Goal: Ask a question

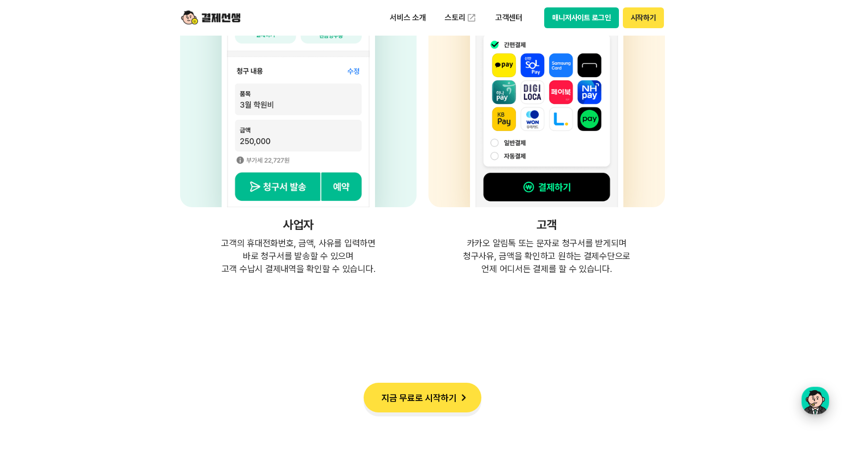
scroll to position [2720, 0]
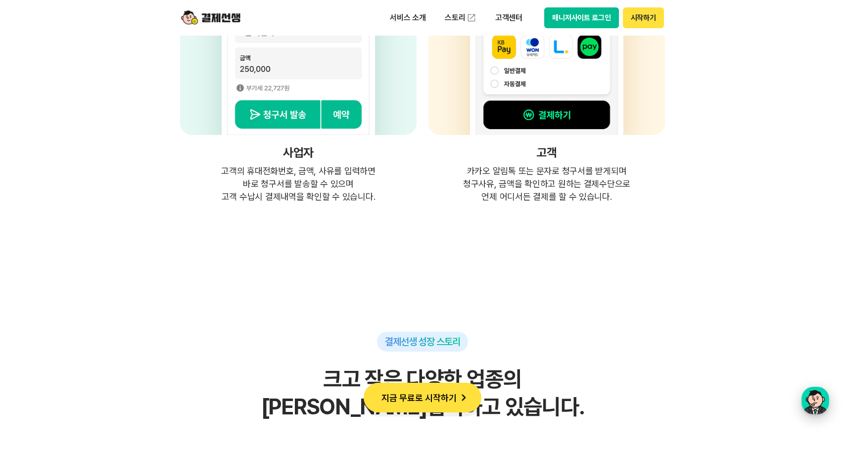
click at [815, 404] on div "button" at bounding box center [815, 401] width 28 height 28
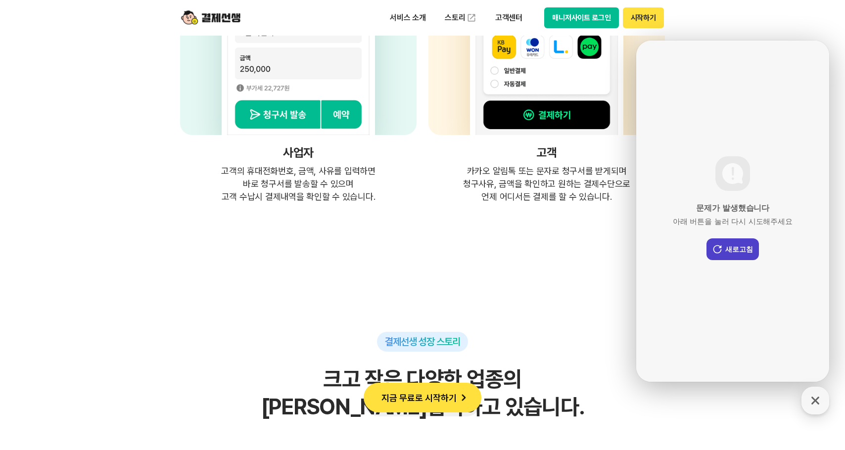
click at [749, 247] on button "새로고침" at bounding box center [732, 249] width 52 height 22
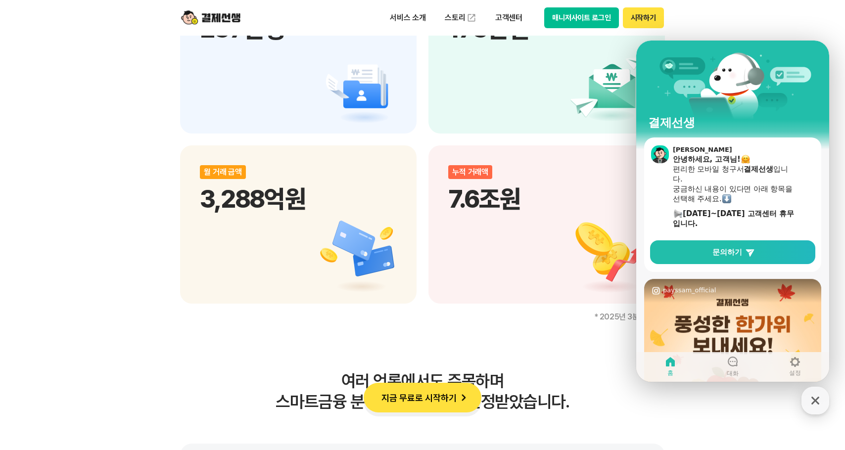
scroll to position [1286, 0]
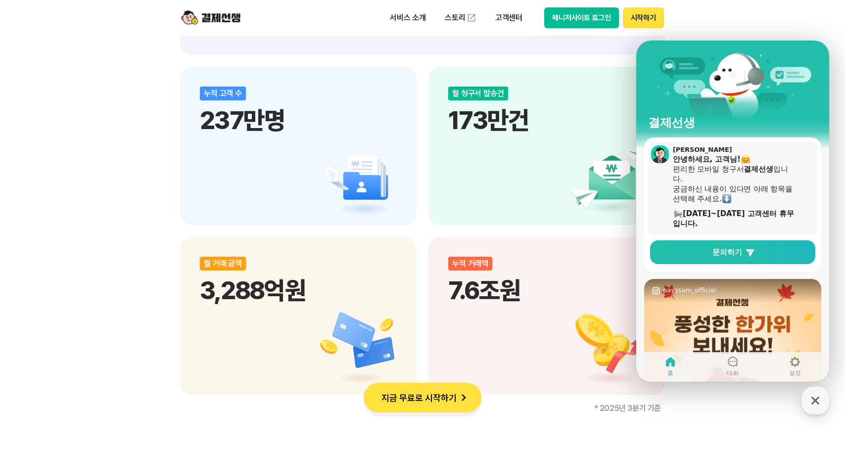
click at [731, 199] on img at bounding box center [726, 198] width 9 height 9
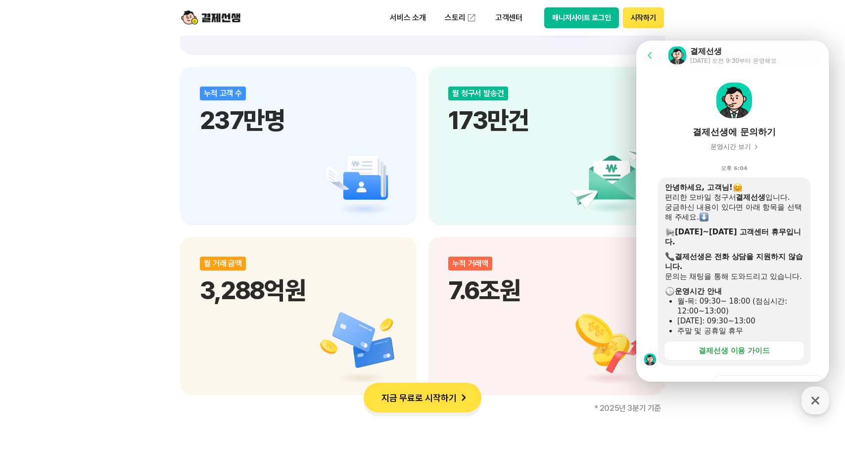
scroll to position [99, 0]
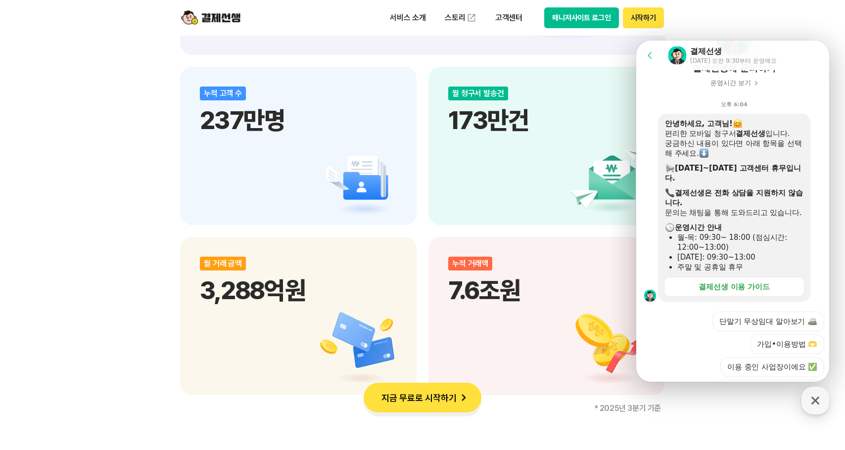
click at [711, 218] on div "문의는 채팅을 통해 도와드리고 있습니다." at bounding box center [734, 213] width 138 height 10
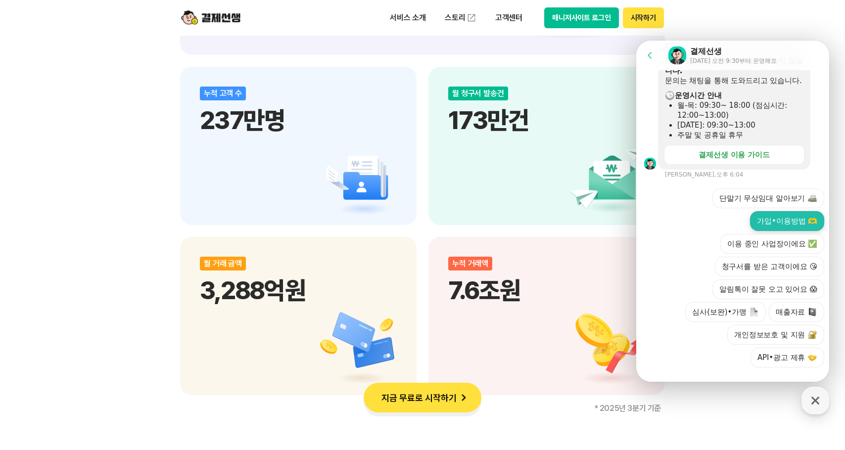
scroll to position [247, 0]
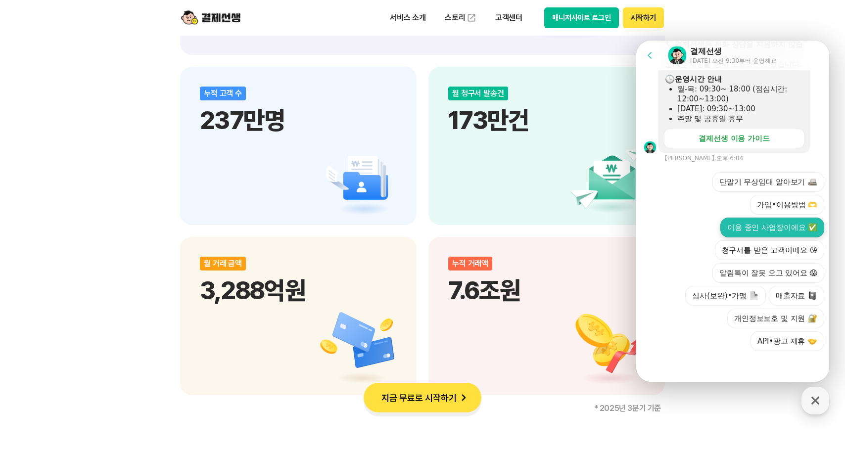
click at [784, 237] on button "이용 중인 사업장이에요 ✅" at bounding box center [772, 228] width 104 height 20
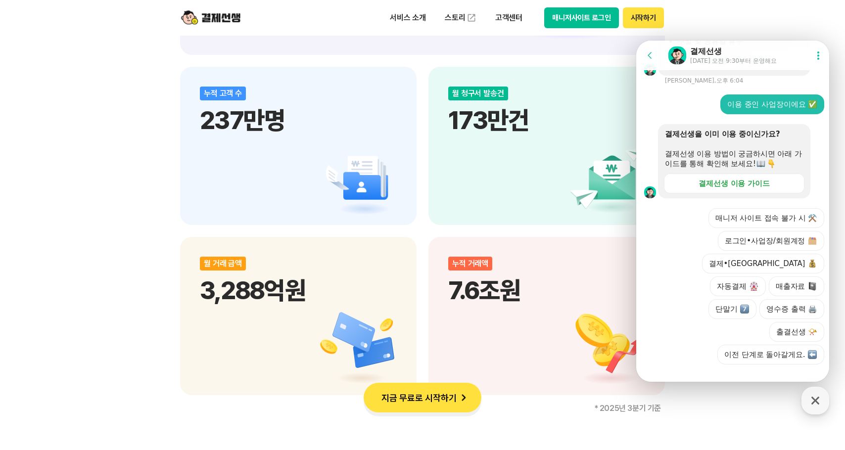
scroll to position [325, 0]
click at [770, 250] on button "로그인•사업장/회원계정" at bounding box center [771, 240] width 106 height 20
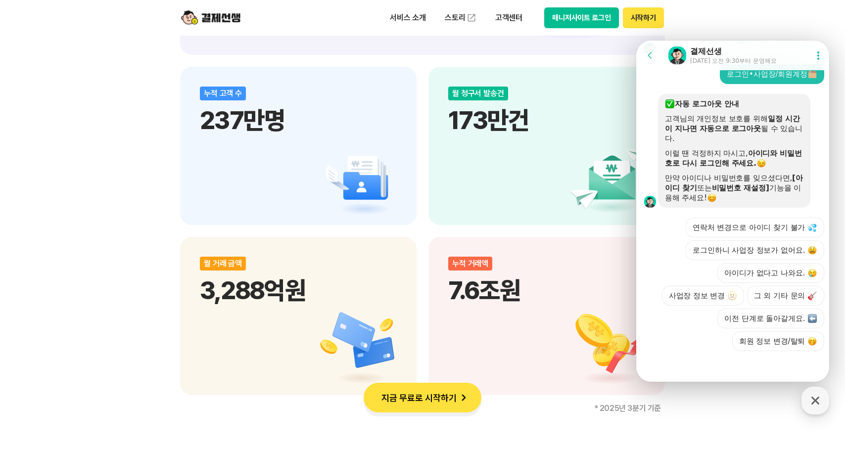
scroll to position [521, 0]
click at [770, 300] on button "그 외 기타 문의" at bounding box center [785, 296] width 77 height 20
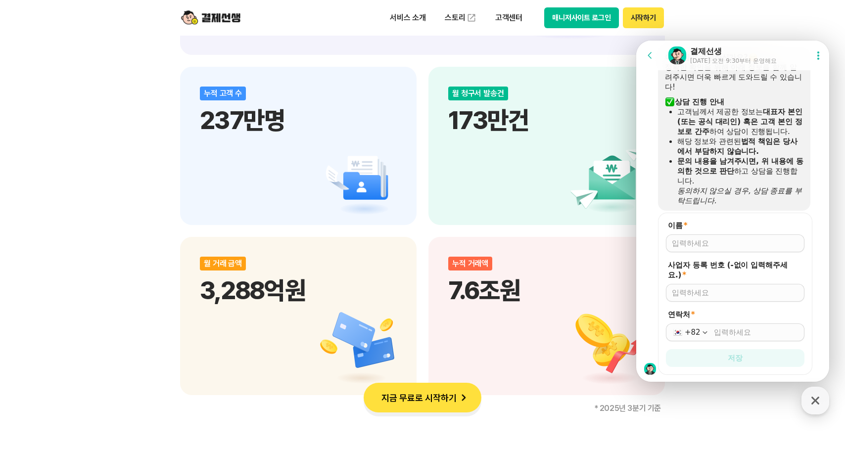
scroll to position [702, 0]
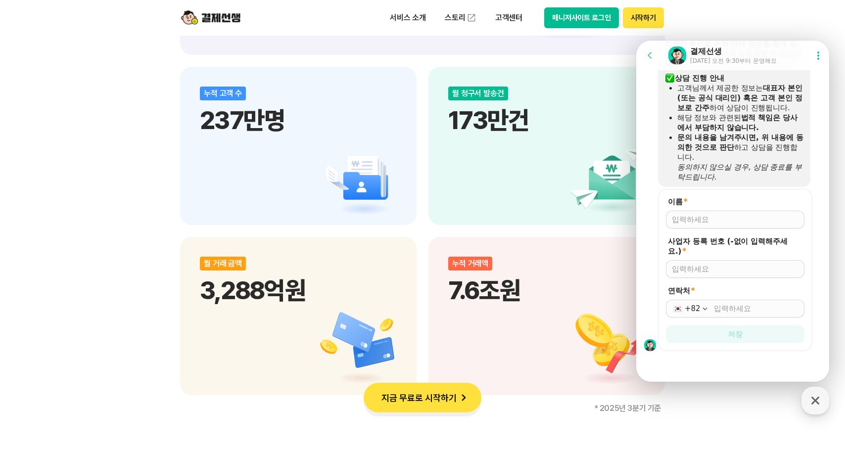
drag, startPoint x: 729, startPoint y: 50, endPoint x: 755, endPoint y: 48, distance: 26.8
click at [755, 48] on div "결제선생" at bounding box center [733, 51] width 87 height 11
drag, startPoint x: 750, startPoint y: 45, endPoint x: 750, endPoint y: 58, distance: 12.9
click at [750, 58] on header "Go to previous page Chat Room 결제선생 [DATE] 오전 9:30부터 운영해요 Show userchat action d…" at bounding box center [734, 56] width 196 height 30
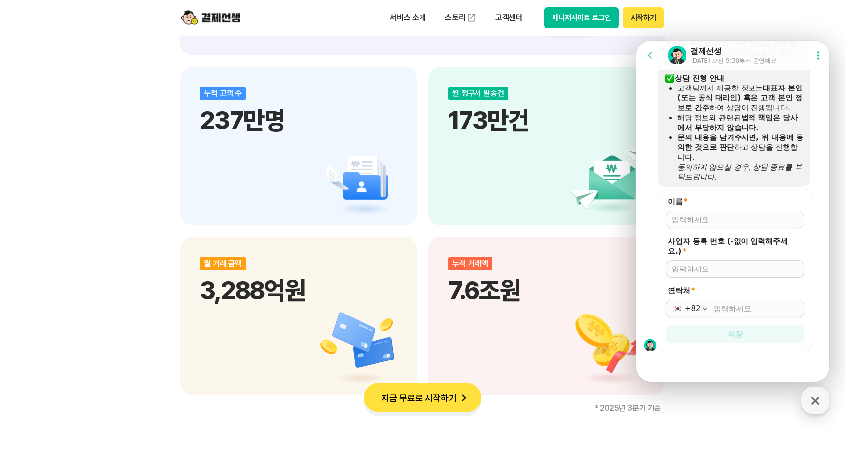
click at [820, 186] on div "어떤 점이 궁금하신가요? 정확한 확인을 위해 아래 정보를 함께 알려주시면 더욱 빠르게 도와드릴 수 있습니다! ​ 상담 진행 안내 고객님께서 제…" at bounding box center [745, 105] width 174 height 163
